Goal: Browse casually: Explore the website without a specific task or goal

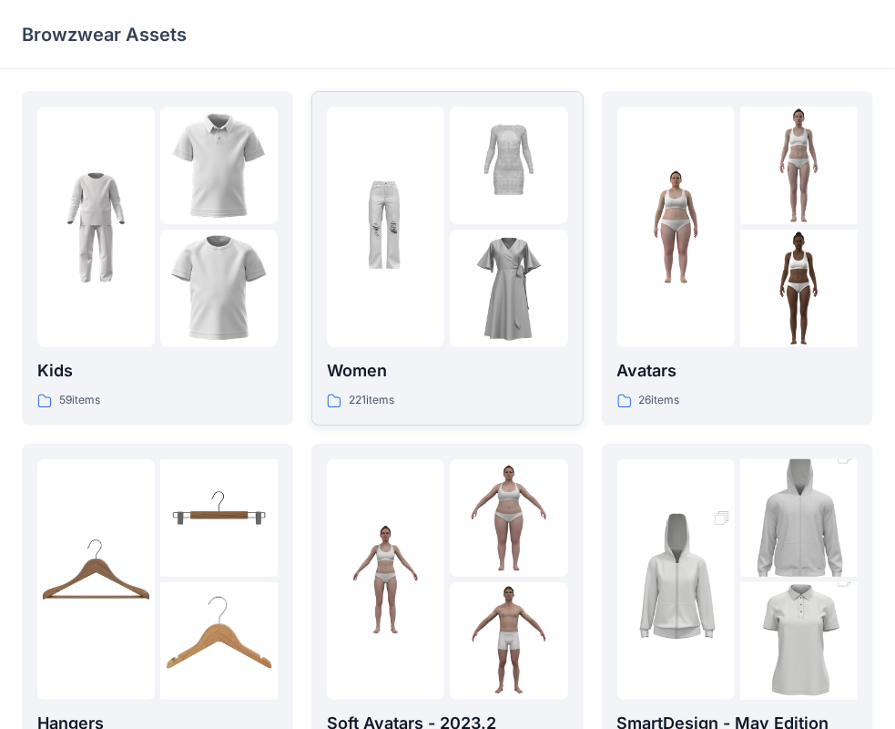
click at [395, 311] on div at bounding box center [386, 227] width 118 height 240
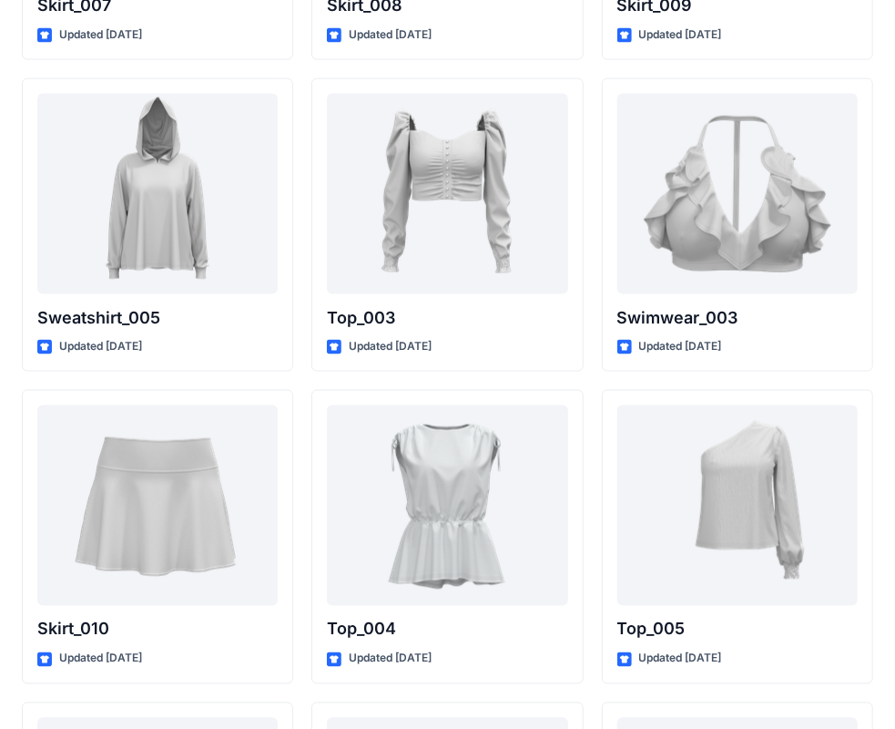
scroll to position [9154, 0]
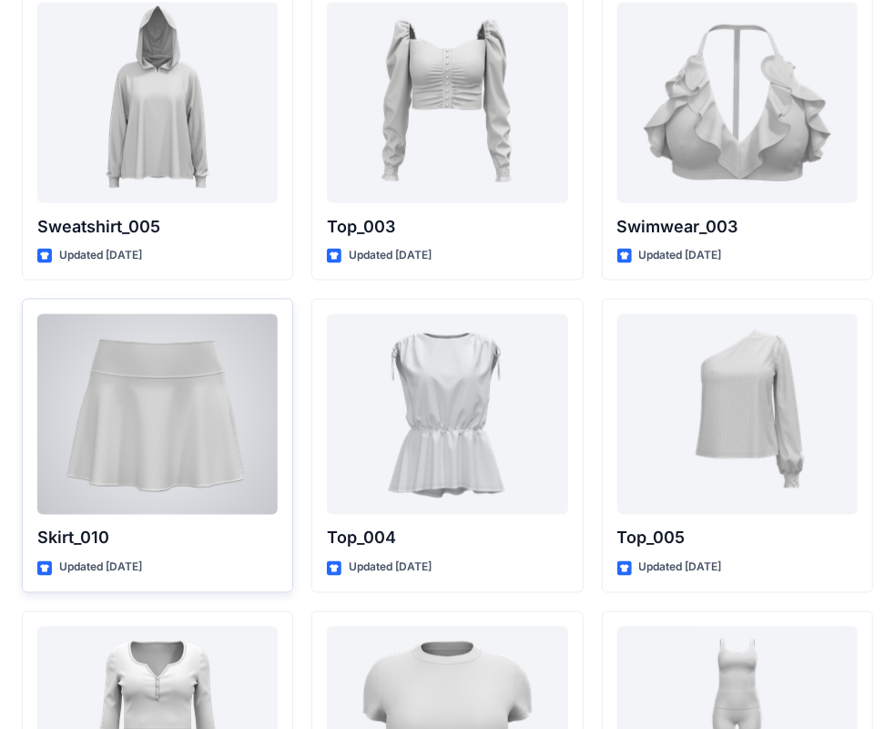
click at [159, 460] on div at bounding box center [157, 414] width 240 height 200
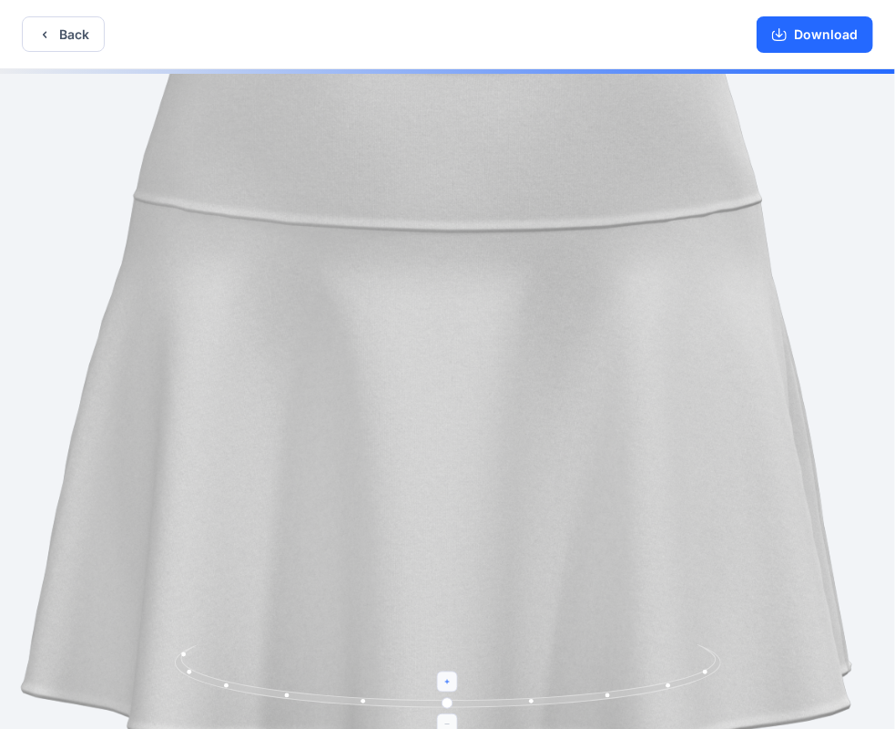
drag, startPoint x: 448, startPoint y: 676, endPoint x: 502, endPoint y: 647, distance: 61.1
click at [501, 661] on icon at bounding box center [450, 678] width 551 height 68
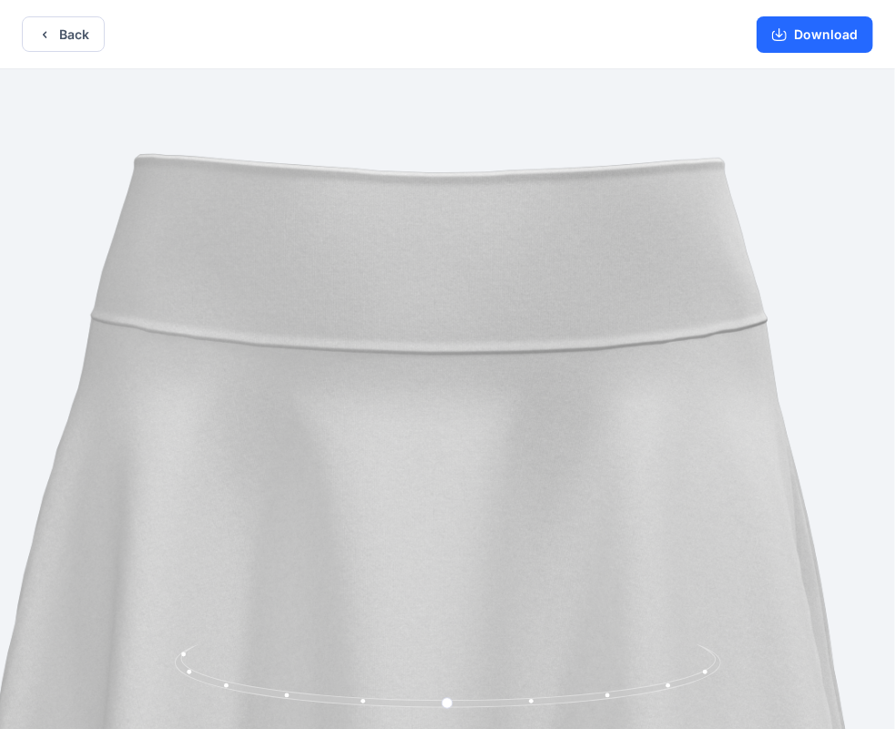
drag, startPoint x: 723, startPoint y: 397, endPoint x: 599, endPoint y: 532, distance: 183.1
click at [599, 532] on img at bounding box center [430, 536] width 1118 height 1118
click at [828, 33] on button "Download" at bounding box center [815, 34] width 117 height 36
click at [67, 33] on button "Back" at bounding box center [63, 34] width 83 height 36
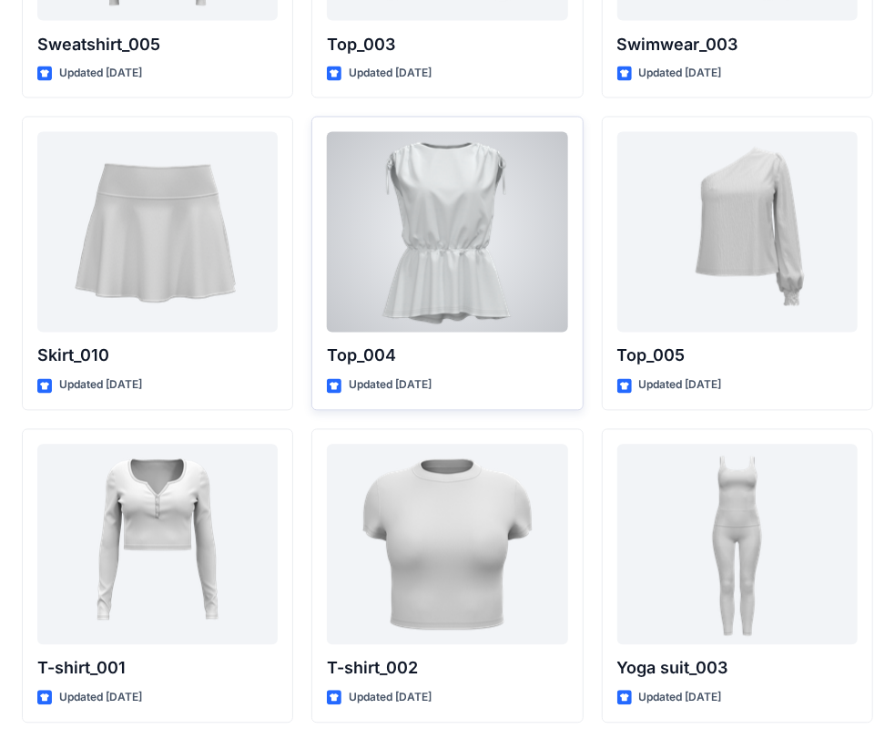
scroll to position [9398, 0]
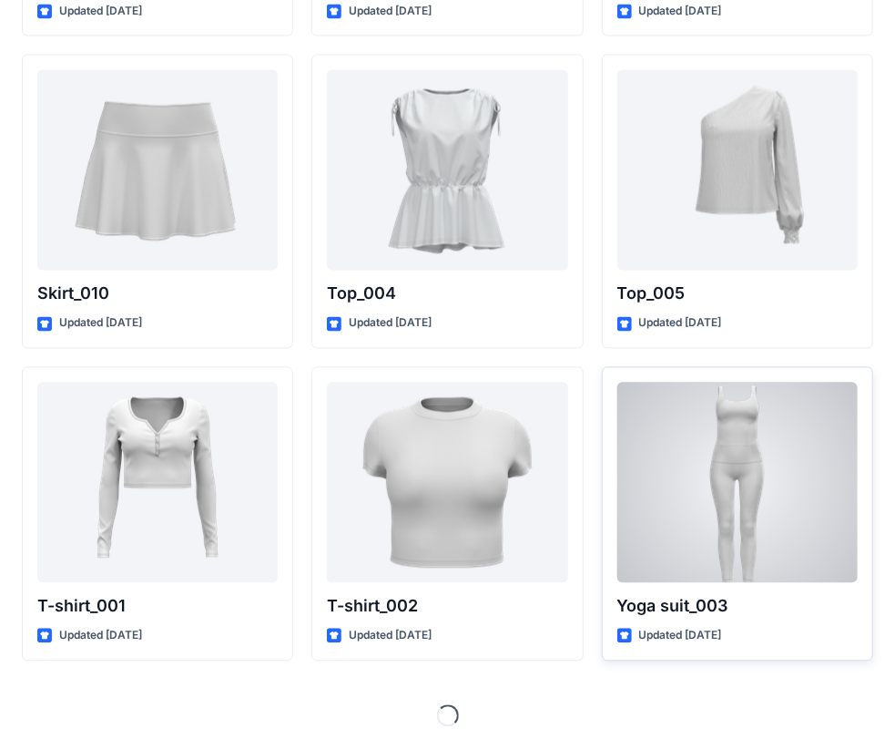
click at [731, 466] on div at bounding box center [738, 483] width 240 height 200
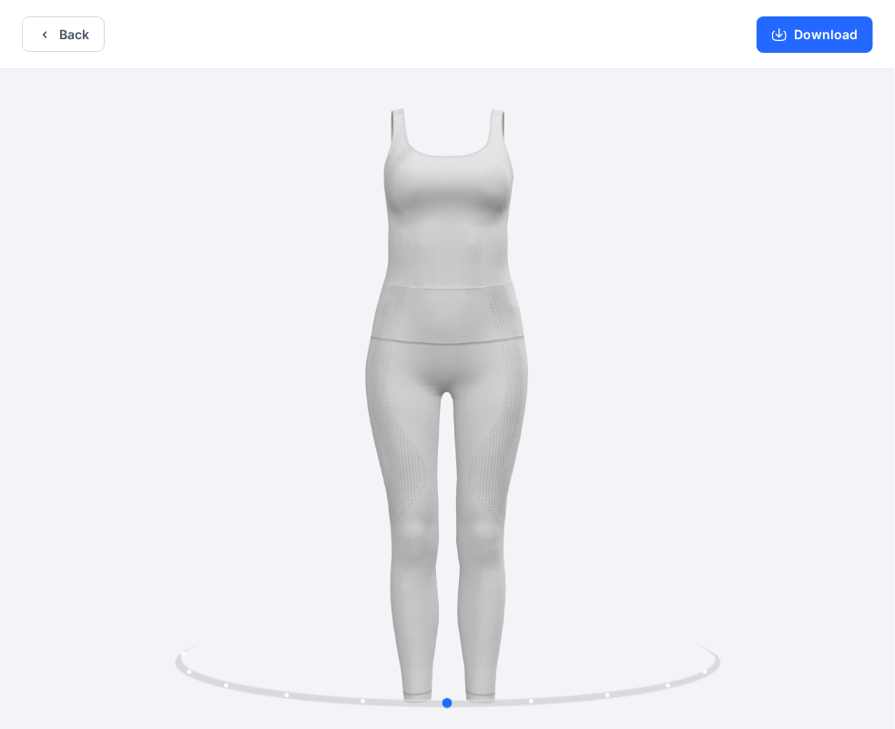
click at [506, 401] on div at bounding box center [447, 400] width 895 height 663
click at [811, 29] on button "Download" at bounding box center [815, 34] width 117 height 36
